Goal: Task Accomplishment & Management: Manage account settings

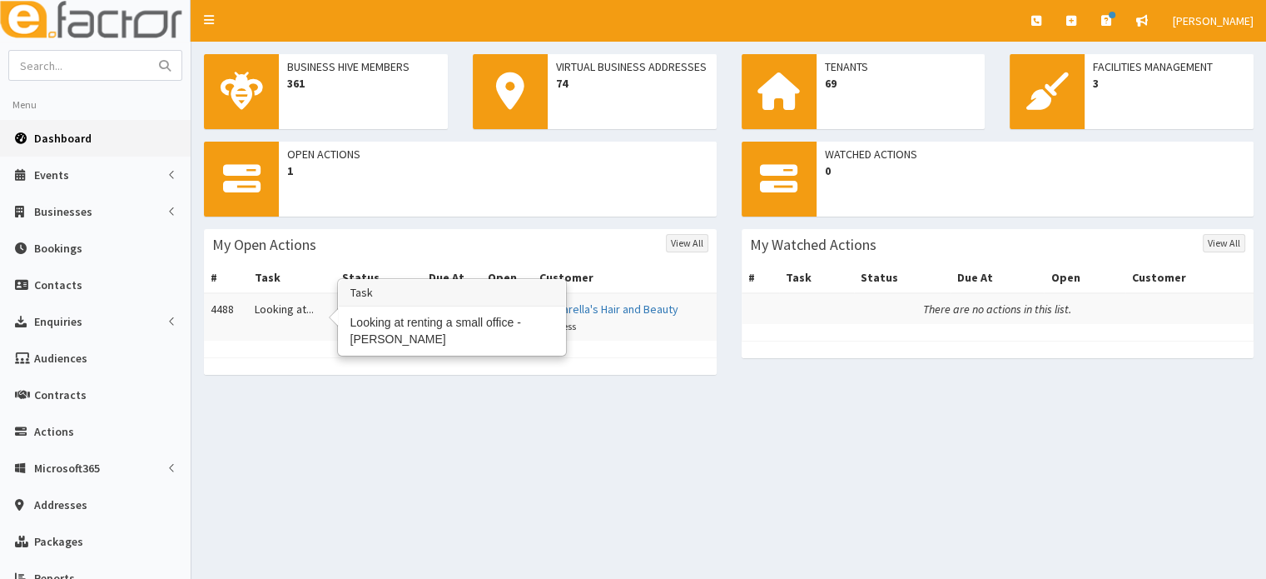
click at [261, 305] on td "Looking at..." at bounding box center [291, 316] width 87 height 47
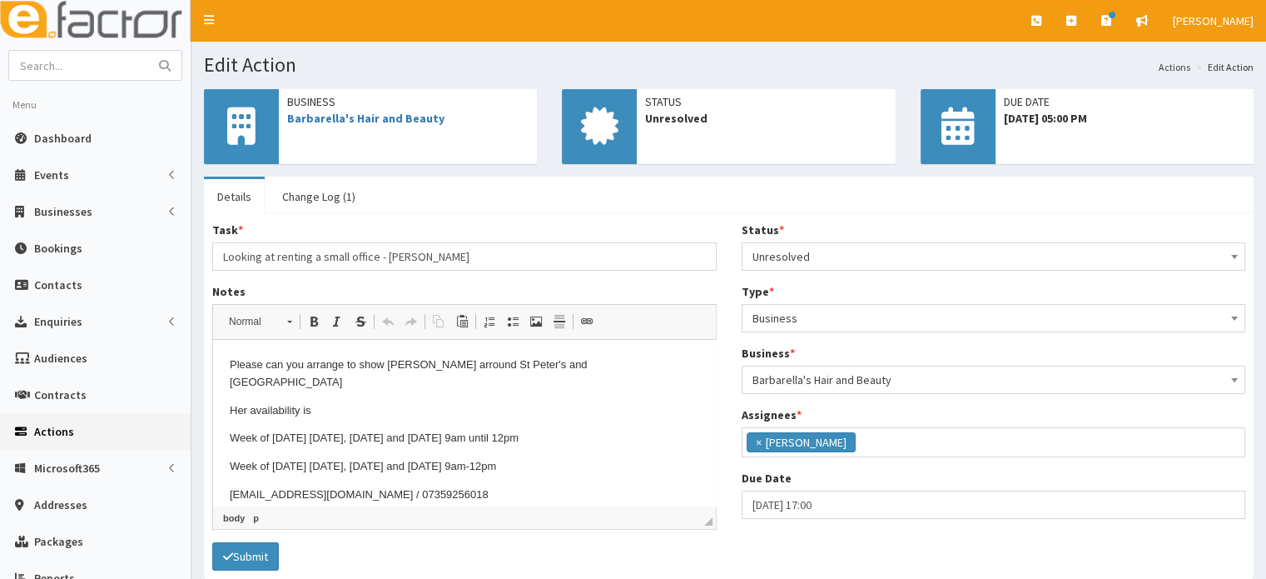
click at [632, 374] on body "Please can you arrange to show [PERSON_NAME] arround [GEOGRAPHIC_DATA] Her avai…" at bounding box center [465, 429] width 470 height 147
click at [566, 435] on body "Please can you arrange to show [PERSON_NAME] arround [GEOGRAPHIC_DATA] Her avai…" at bounding box center [465, 429] width 470 height 147
drag, startPoint x: 372, startPoint y: 475, endPoint x: 230, endPoint y: 473, distance: 142.4
click at [230, 486] on p "[EMAIL_ADDRESS][DOMAIN_NAME] / 07359256018" at bounding box center [465, 494] width 470 height 17
copy p "[EMAIL_ADDRESS][DOMAIN_NAME]"
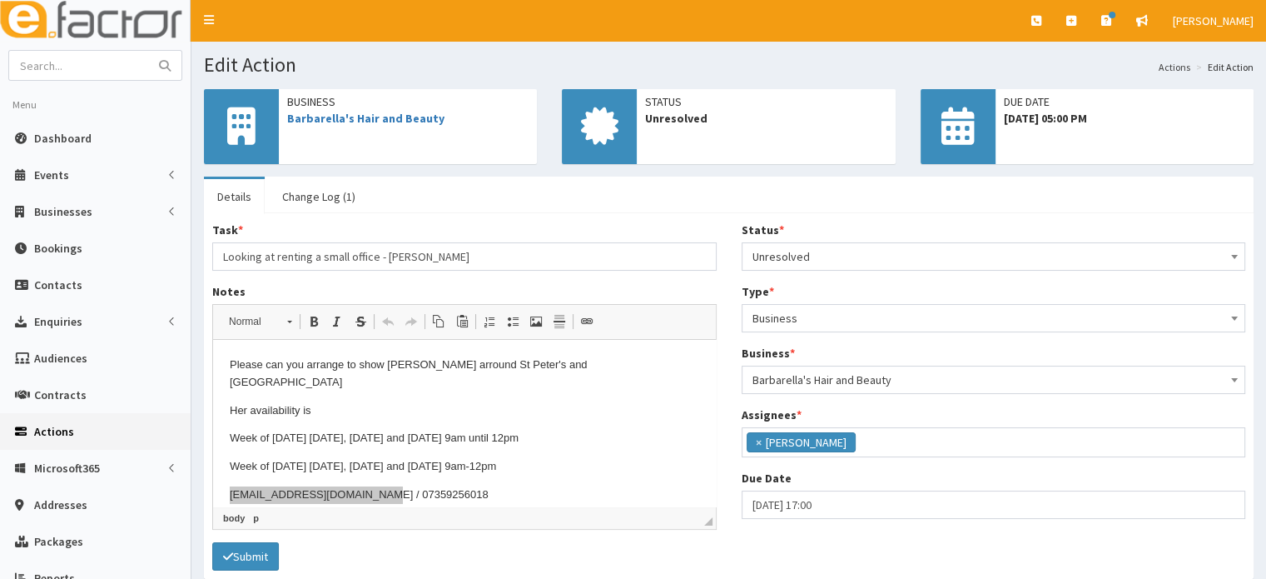
click at [892, 270] on div "Status * Please select a Status Unresolved In Progress Resolved Overdue Unresol…" at bounding box center [993, 376] width 529 height 310
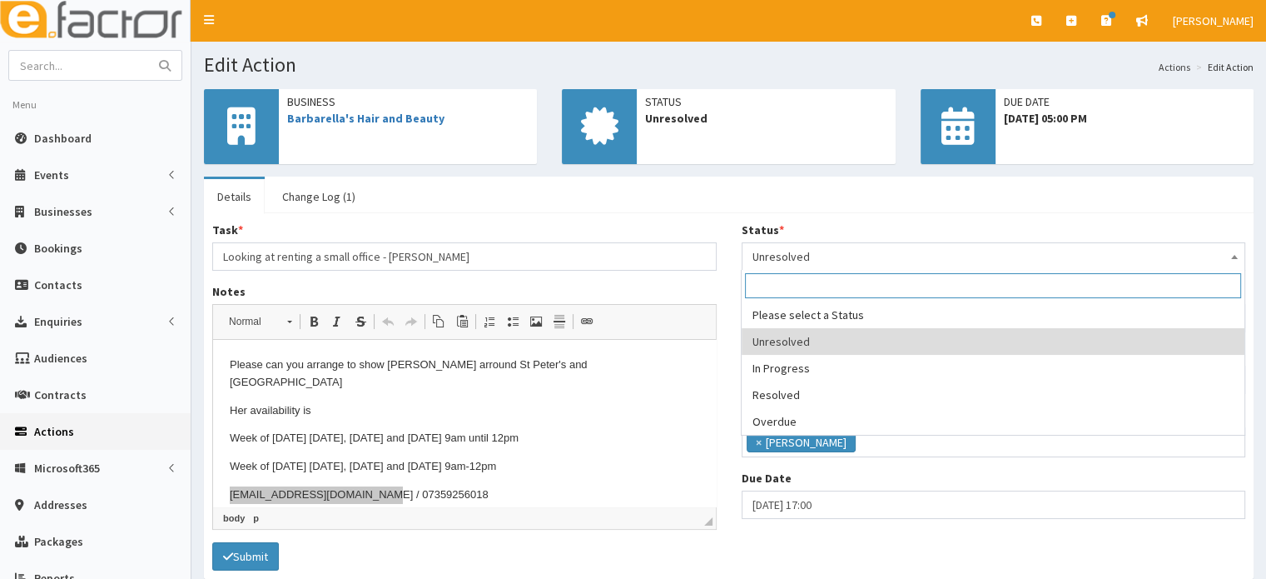
click at [878, 263] on span "Unresolved" at bounding box center [994, 256] width 483 height 23
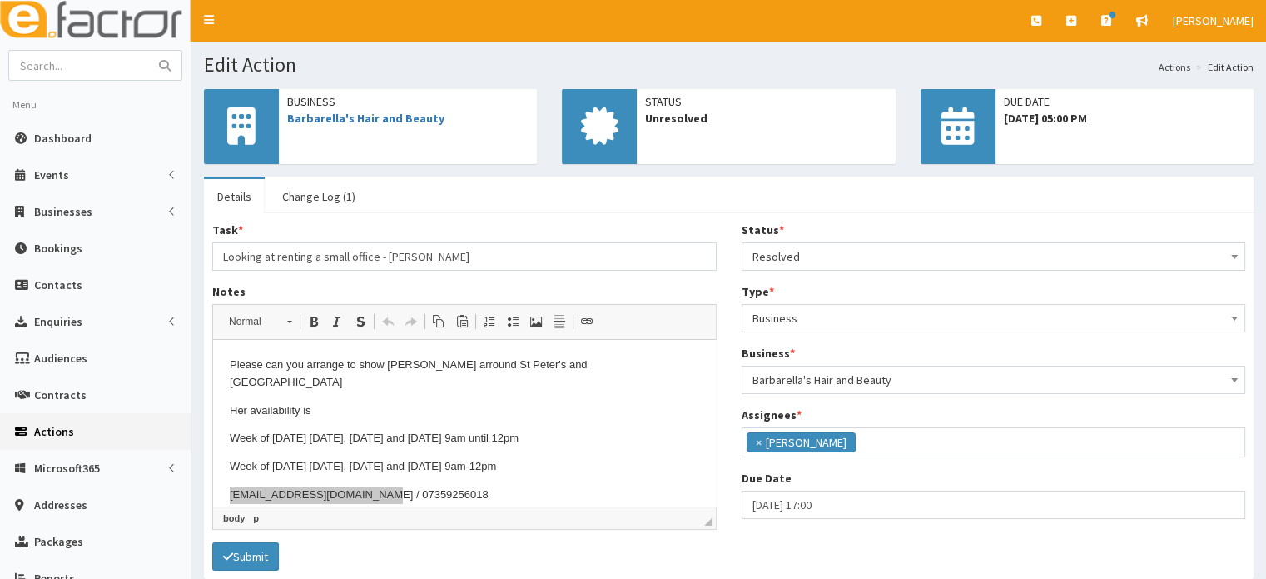
select select "3"
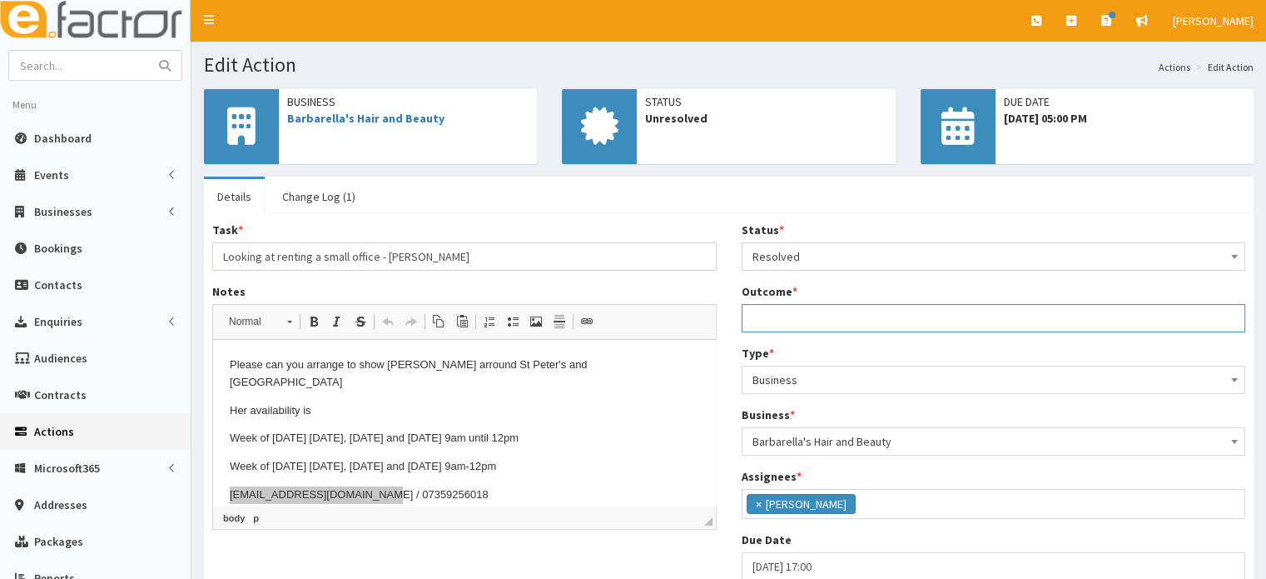
click at [777, 315] on input "Outcome *" at bounding box center [994, 318] width 505 height 28
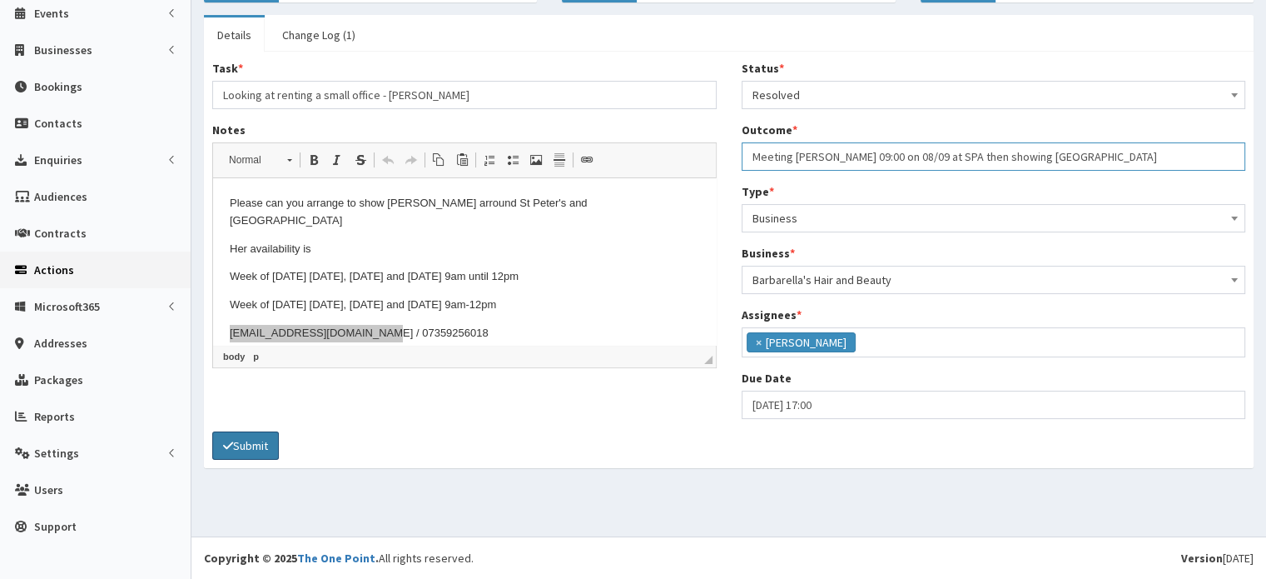
type input "Meeting Barbara 09:00 on 08/09 at SPA then showing Welly St"
click at [269, 434] on button "Submit" at bounding box center [245, 445] width 67 height 28
